Goal: Information Seeking & Learning: Learn about a topic

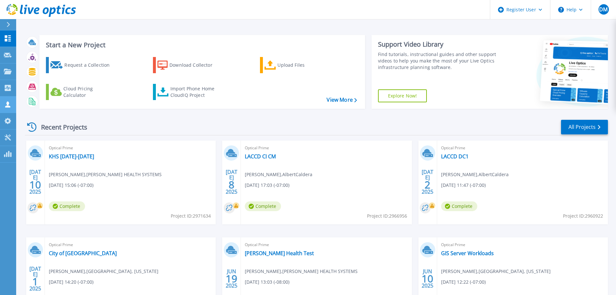
click at [11, 106] on div "Customers" at bounding box center [22, 104] width 36 height 6
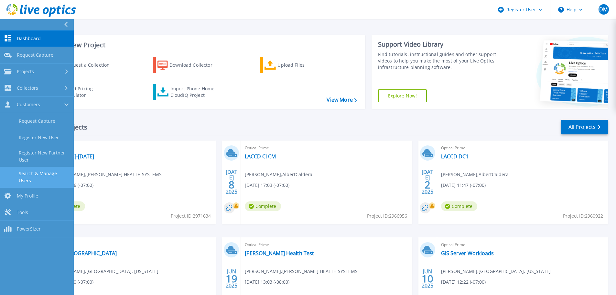
click at [31, 170] on link "Search & Manage Users" at bounding box center [37, 177] width 74 height 21
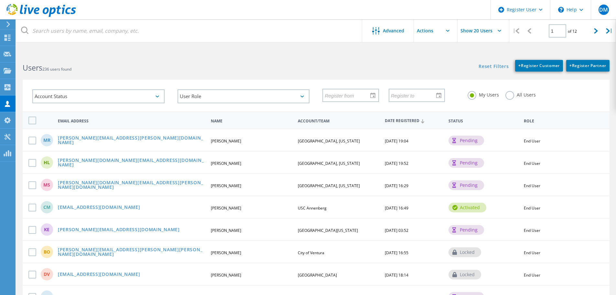
click at [505, 96] on div "My Users All Users" at bounding box center [533, 95] width 145 height 24
click at [509, 96] on label "All Users" at bounding box center [521, 94] width 30 height 6
click at [0, 0] on input "All Users" at bounding box center [0, 0] width 0 height 0
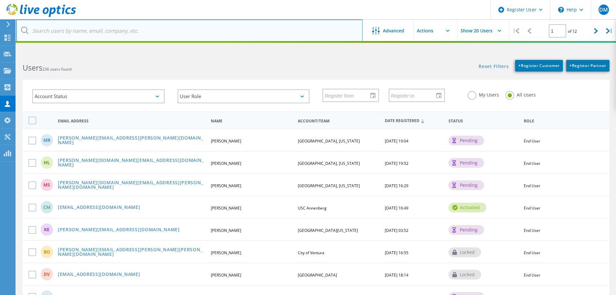
drag, startPoint x: 170, startPoint y: 36, endPoint x: 176, endPoint y: 37, distance: 6.0
click at [170, 36] on input "text" at bounding box center [189, 30] width 346 height 23
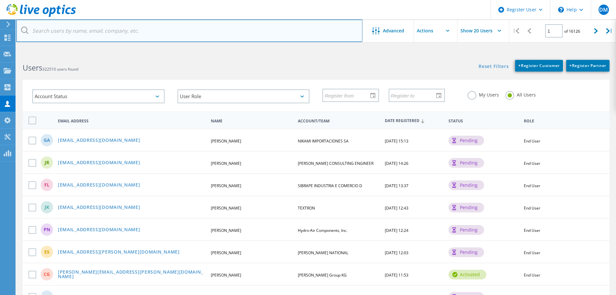
click at [176, 37] on input "text" at bounding box center [189, 30] width 346 height 23
click at [167, 37] on input "text" at bounding box center [189, 30] width 346 height 23
paste input "[EMAIL_ADDRESS][PERSON_NAME][DOMAIN_NAME]"
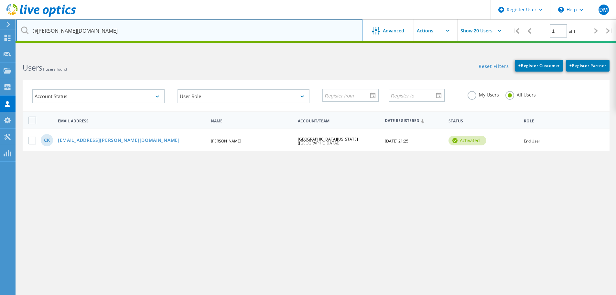
type input "@[PERSON_NAME][DOMAIN_NAME]"
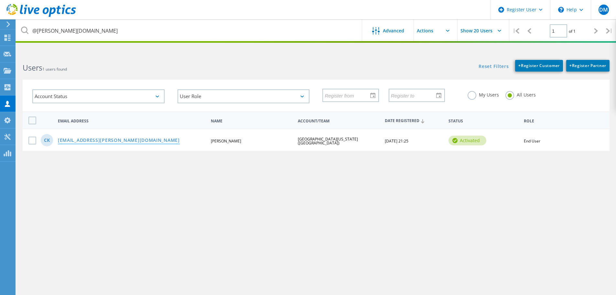
click at [105, 141] on link "[EMAIL_ADDRESS][PERSON_NAME][DOMAIN_NAME]" at bounding box center [119, 140] width 122 height 5
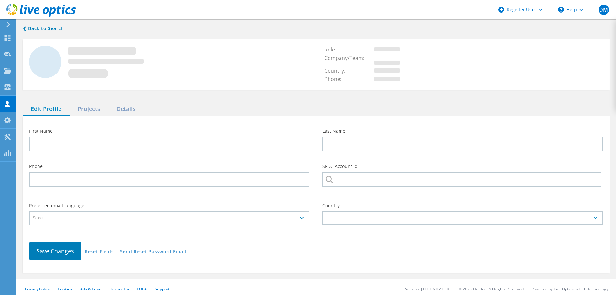
type input "Camil"
type input "Kassar"
type input "[GEOGRAPHIC_DATA][US_STATE] ([GEOGRAPHIC_DATA])"
type input "English"
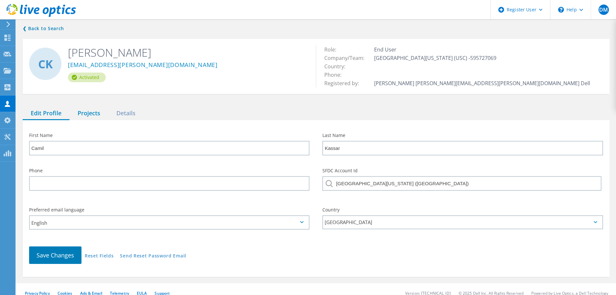
click at [92, 110] on div "Projects" at bounding box center [89, 113] width 39 height 13
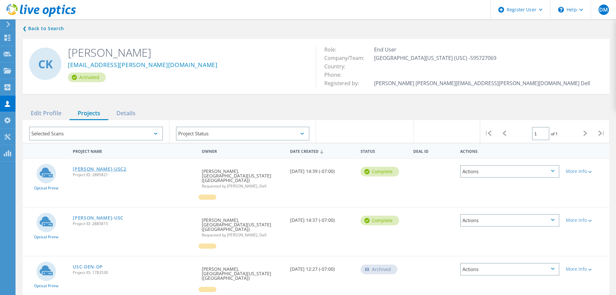
click at [96, 168] on link "[PERSON_NAME]-USC2" at bounding box center [100, 169] width 54 height 5
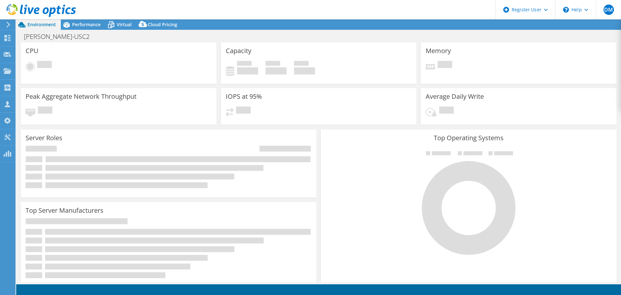
select select "USD"
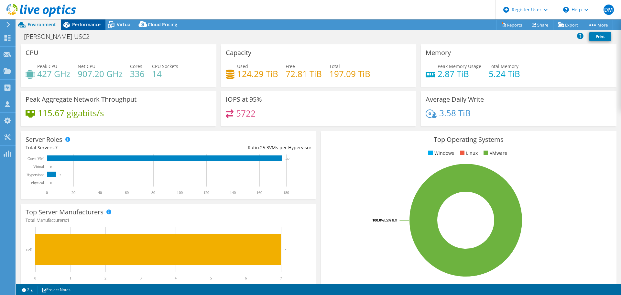
click at [97, 22] on span "Performance" at bounding box center [86, 24] width 28 height 6
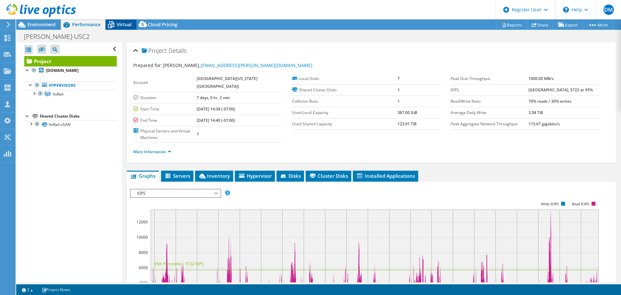
click at [111, 26] on icon at bounding box center [110, 24] width 11 height 11
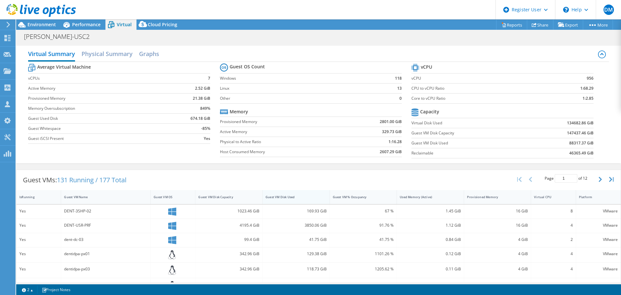
click at [278, 195] on div "Guest VM Disk Used" at bounding box center [292, 197] width 53 height 4
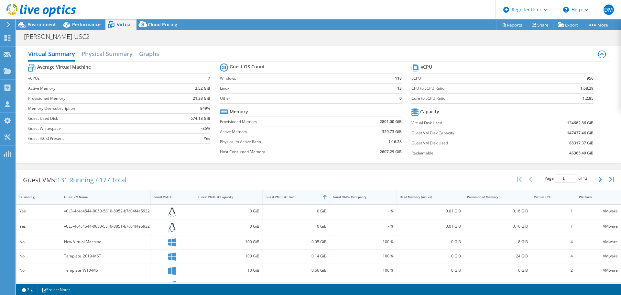
click at [278, 195] on div "Guest VM Disk Used" at bounding box center [292, 197] width 53 height 4
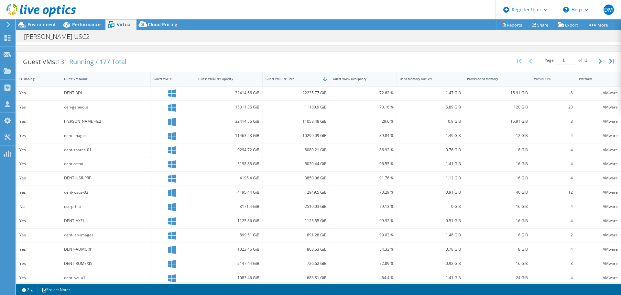
scroll to position [139, 0]
